Goal: Find specific page/section: Find specific page/section

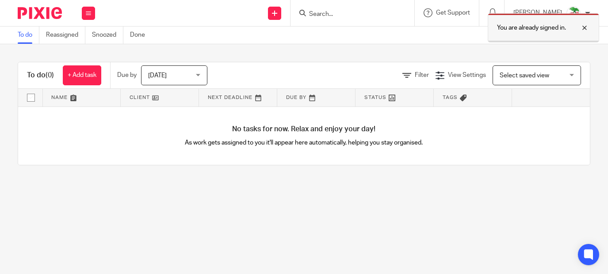
click at [585, 26] on div at bounding box center [578, 28] width 24 height 11
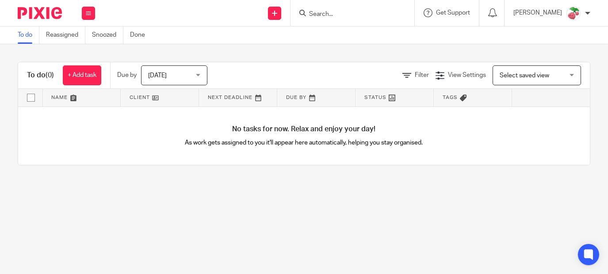
click at [337, 12] on input "Search" at bounding box center [348, 15] width 80 height 8
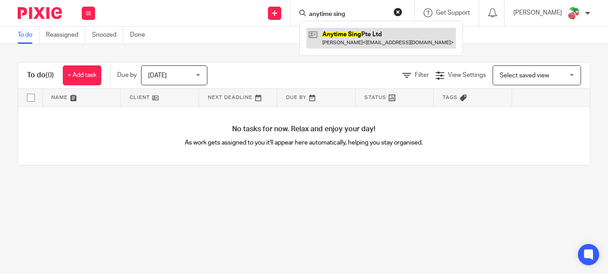
type input "anytime sing"
click at [336, 35] on link at bounding box center [382, 38] width 150 height 20
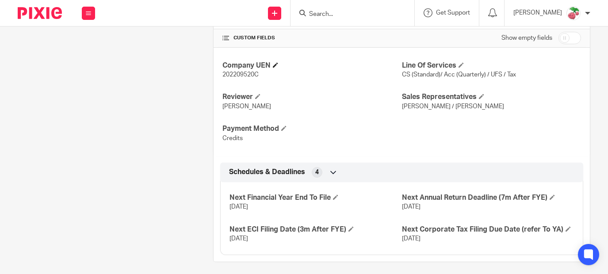
scroll to position [319, 0]
